Goal: Information Seeking & Learning: Learn about a topic

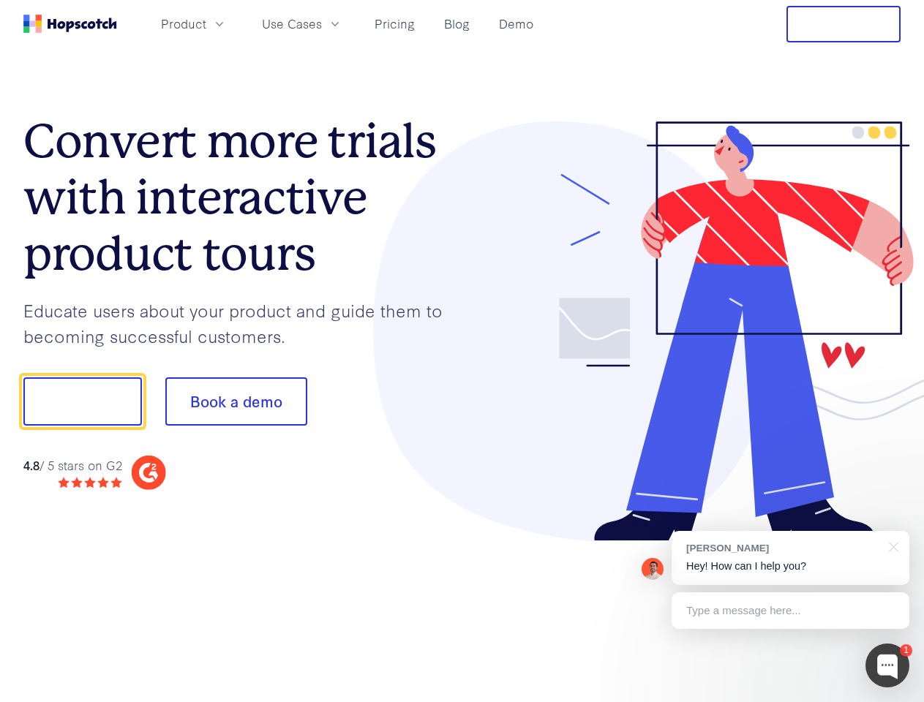
click at [462, 351] on div at bounding box center [681, 331] width 439 height 421
click at [206, 23] on span "Product" at bounding box center [183, 24] width 45 height 18
click at [322, 23] on span "Use Cases" at bounding box center [292, 24] width 60 height 18
click at [843, 24] on button "Free Trial" at bounding box center [843, 24] width 114 height 37
click at [82, 402] on button "Show me!" at bounding box center [82, 401] width 118 height 48
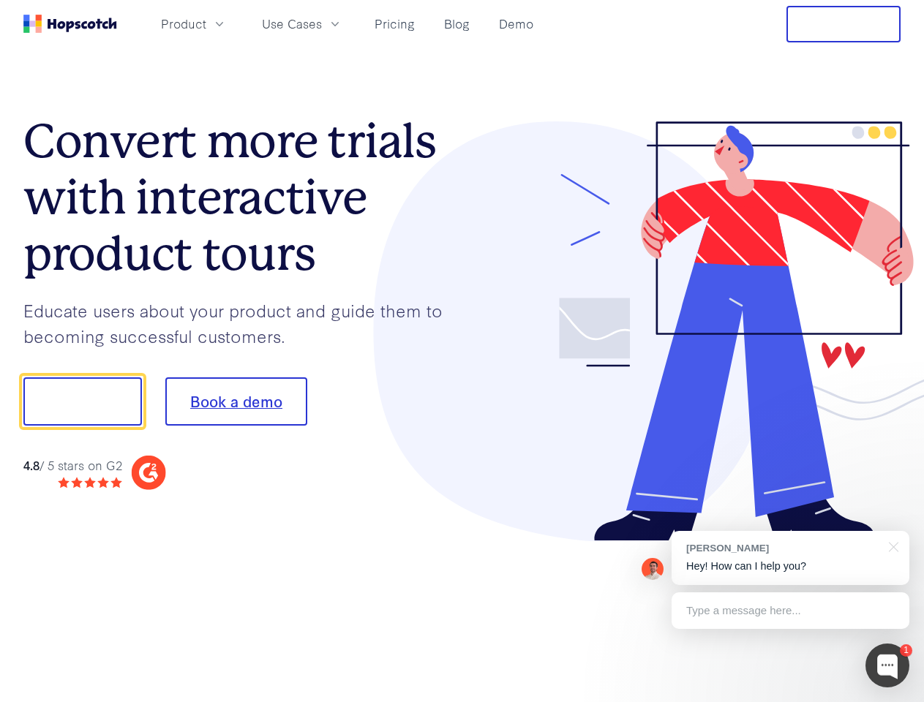
click at [235, 402] on button "Book a demo" at bounding box center [236, 401] width 142 height 48
click at [887, 666] on div at bounding box center [887, 666] width 44 height 44
click at [790, 558] on div "[PERSON_NAME] Hey! How can I help you?" at bounding box center [790, 558] width 238 height 54
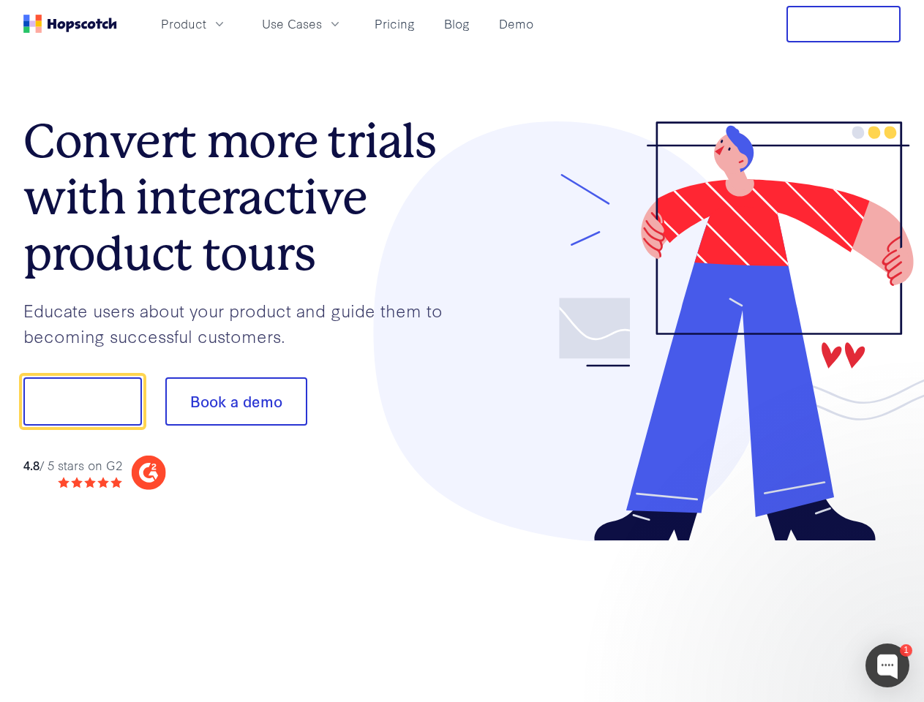
click at [891, 546] on div at bounding box center [772, 400] width 274 height 488
click at [790, 611] on div at bounding box center [772, 498] width 274 height 292
